Goal: Task Accomplishment & Management: Use online tool/utility

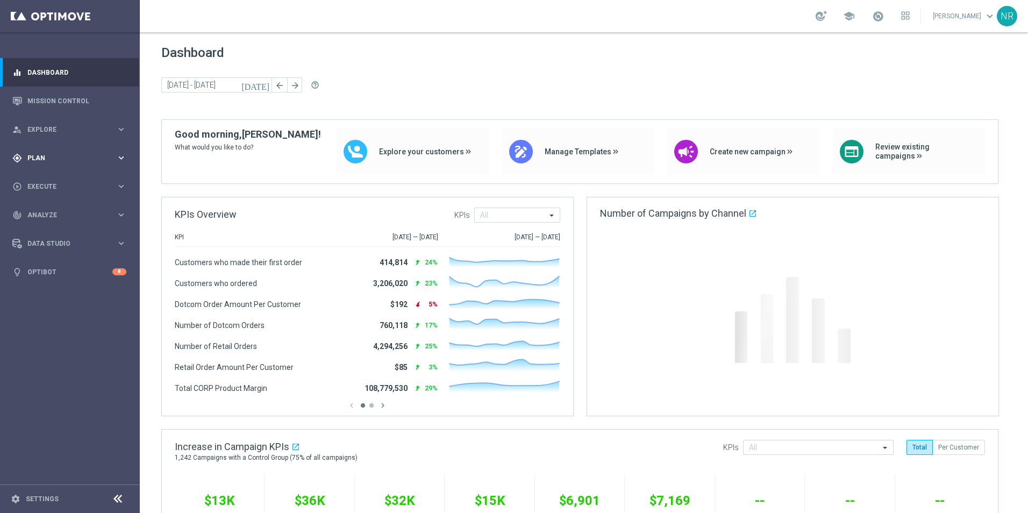
click at [52, 150] on div "gps_fixed Plan keyboard_arrow_right" at bounding box center [69, 157] width 139 height 28
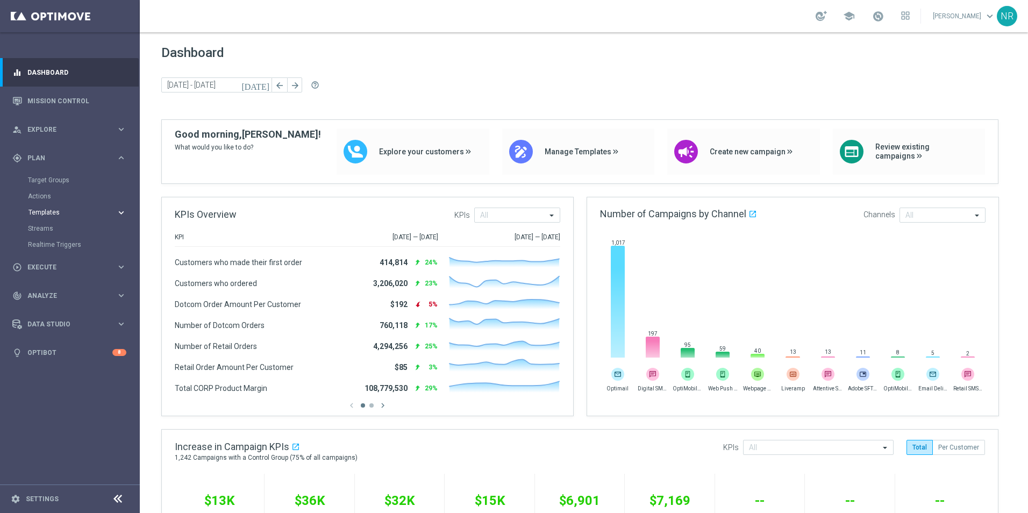
click at [57, 210] on span "Templates" at bounding box center [66, 212] width 77 height 6
click at [54, 229] on link "Optimail" at bounding box center [72, 228] width 78 height 9
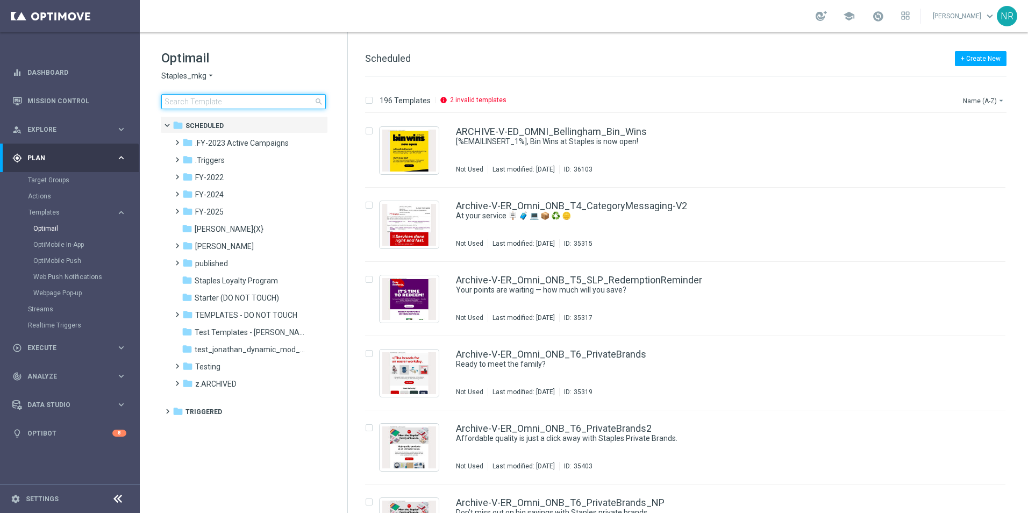
click at [196, 106] on input at bounding box center [243, 101] width 164 height 15
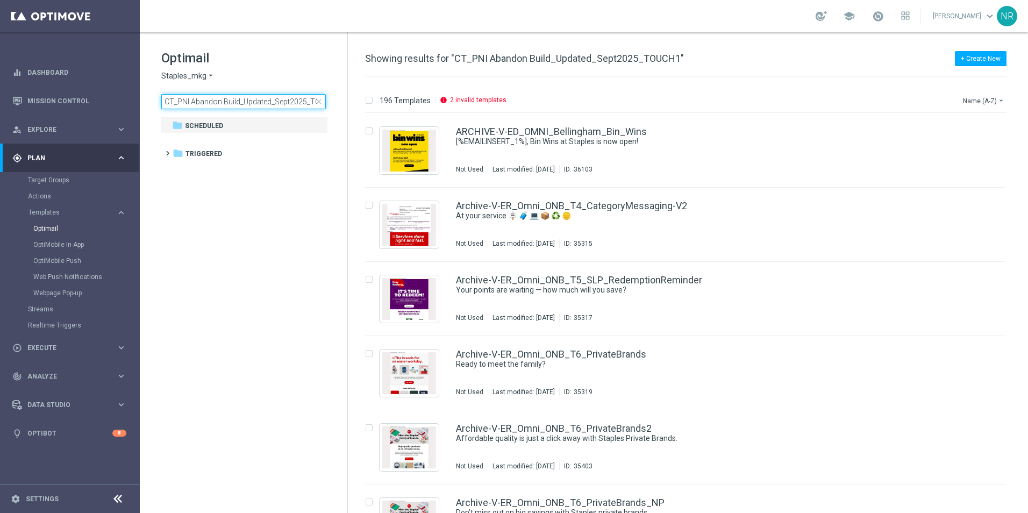
scroll to position [0, 19]
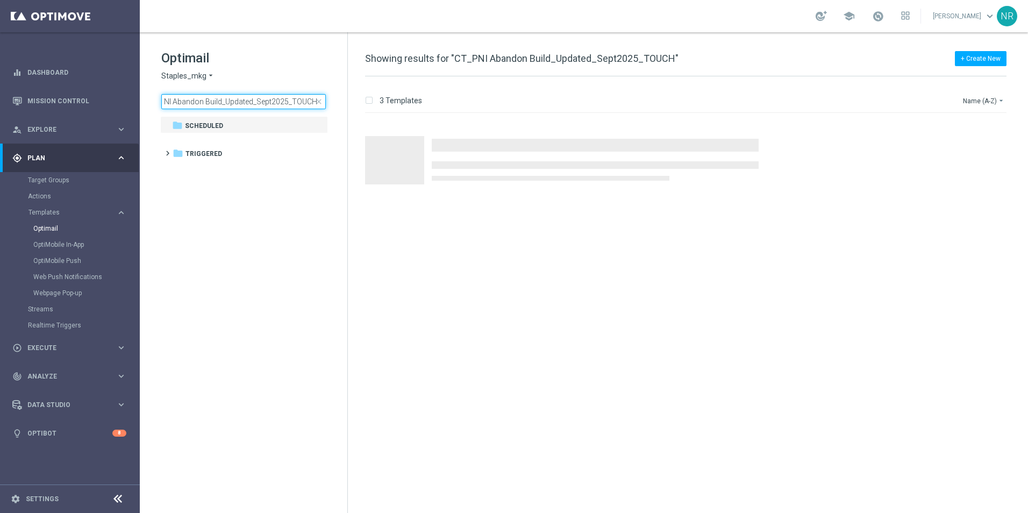
type input "CT_PNI Abandon Build_Updated_Sept2025_TOUCH"
click at [510, 130] on div "Press SPACE to select this row." at bounding box center [689, 150] width 671 height 74
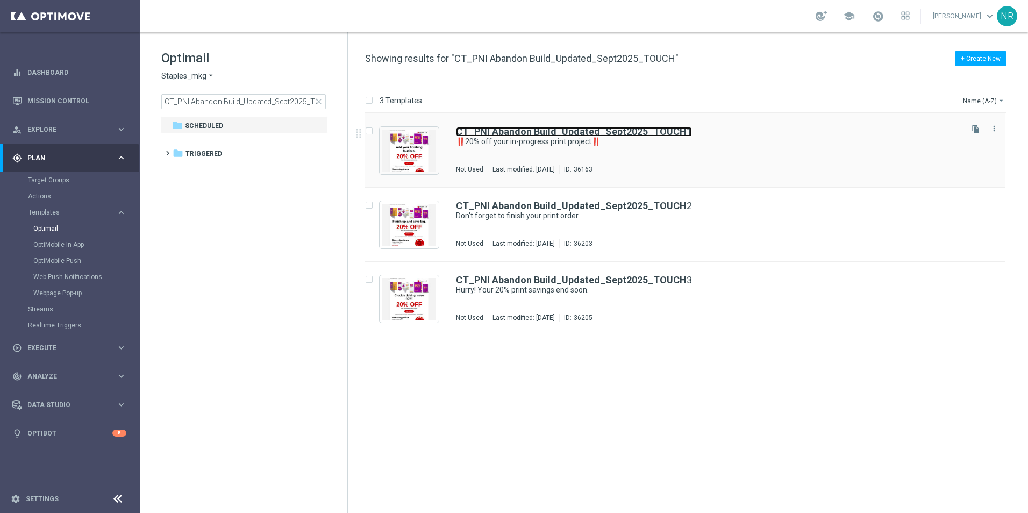
click at [516, 130] on b "CT_PNI Abandon Build_Updated_Sept2025_TOUCH" at bounding box center [571, 131] width 231 height 11
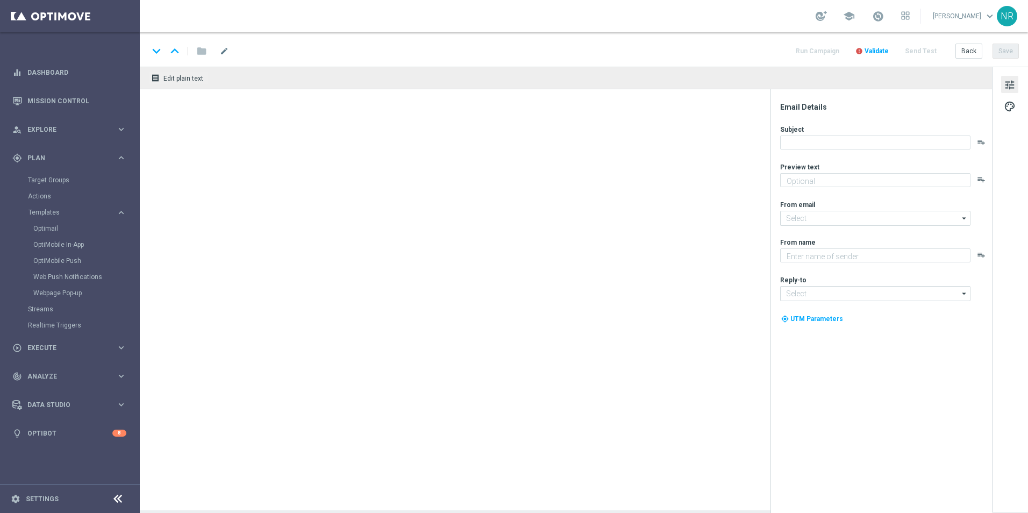
type textarea "Finish your print project today and save!"
type input "staples@connected.staples.com"
type textarea "Staples"
type input "PrintMarketingServices@Staples.com"
